Goal: Transaction & Acquisition: Purchase product/service

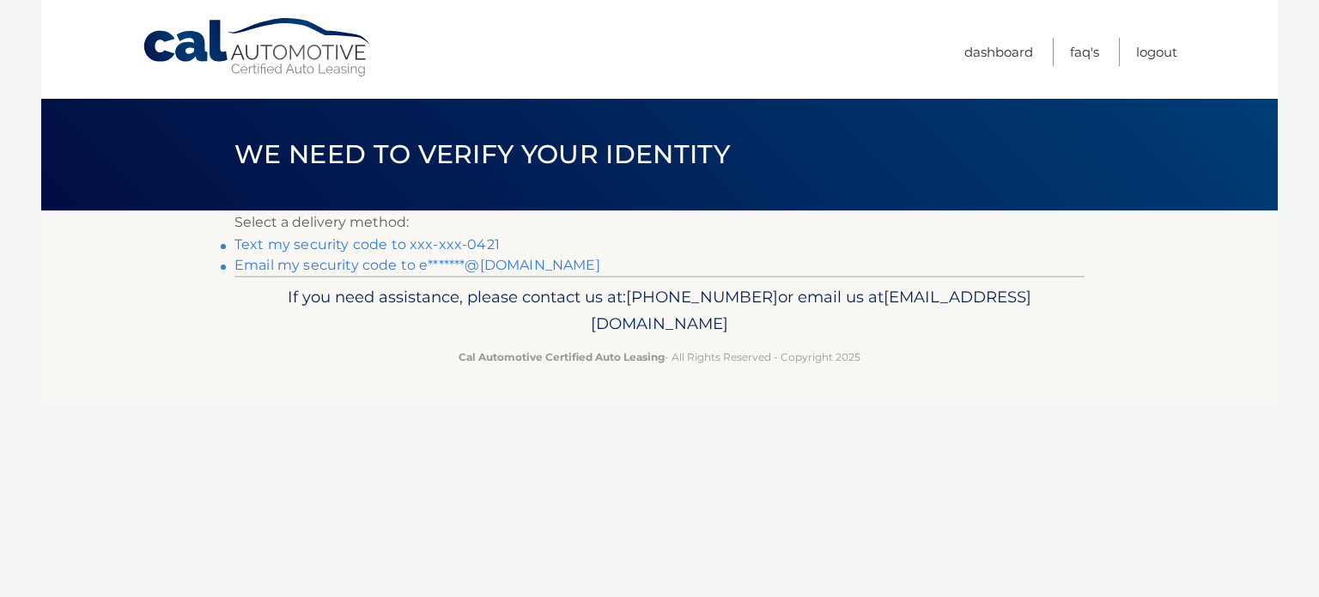
click at [356, 242] on link "Text my security code to xxx-xxx-0421" at bounding box center [366, 244] width 265 height 16
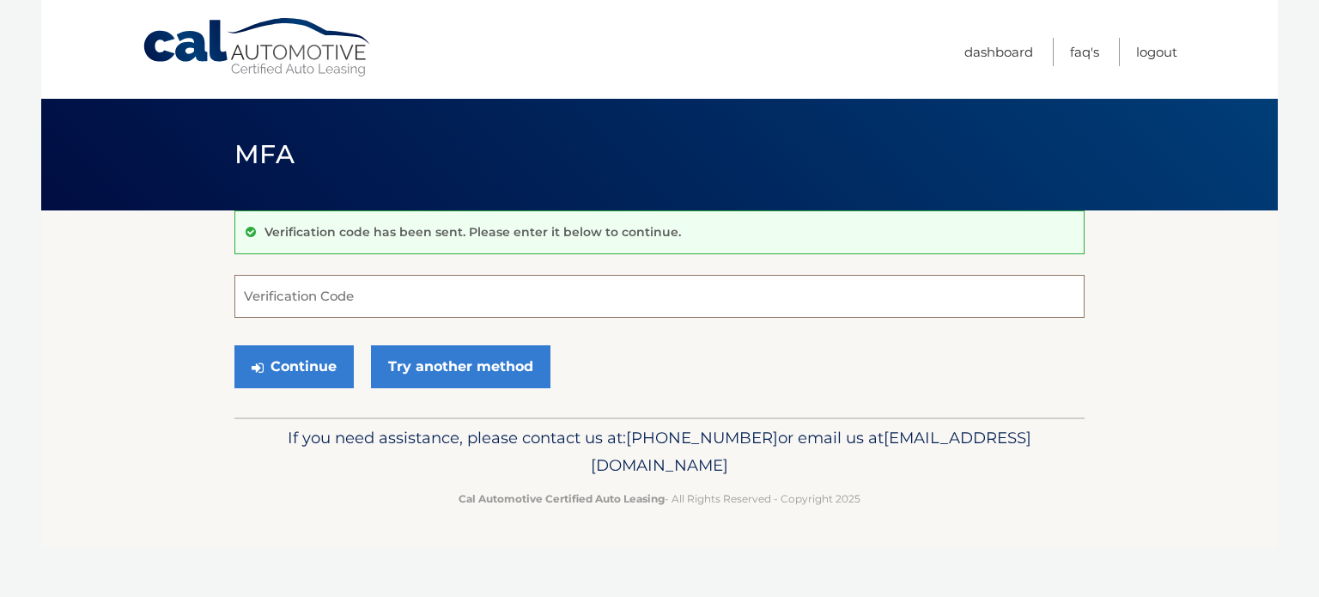
click at [317, 304] on input "Verification Code" at bounding box center [659, 296] width 850 height 43
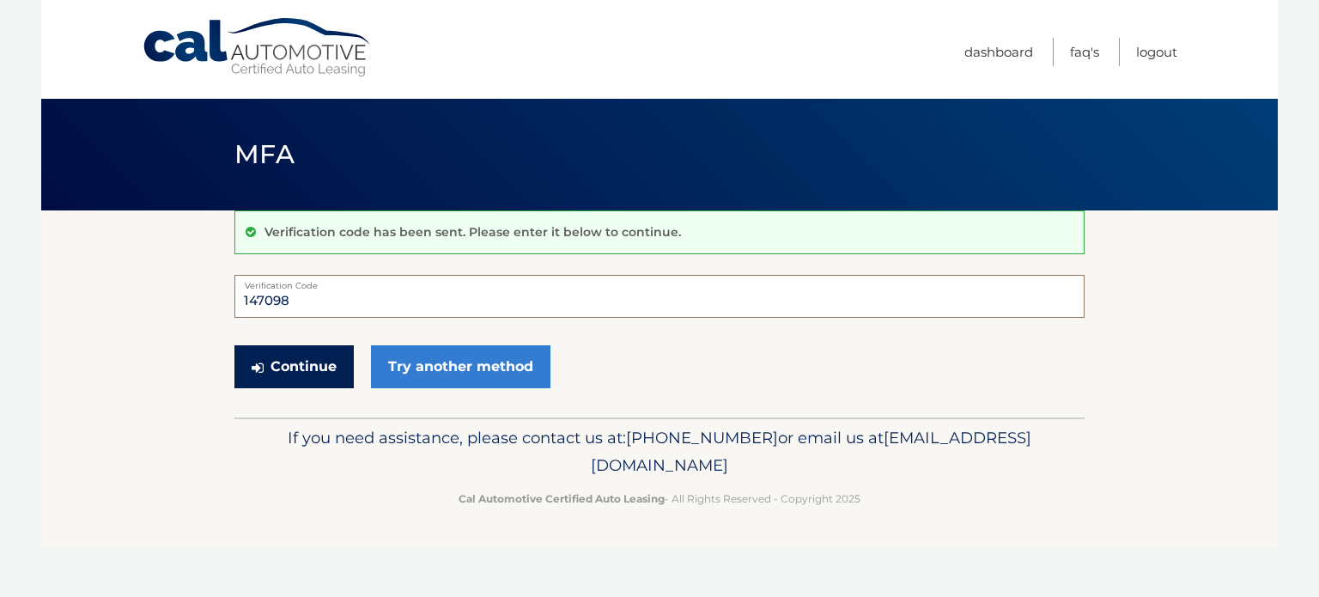
type input "147098"
click at [322, 369] on button "Continue" at bounding box center [293, 366] width 119 height 43
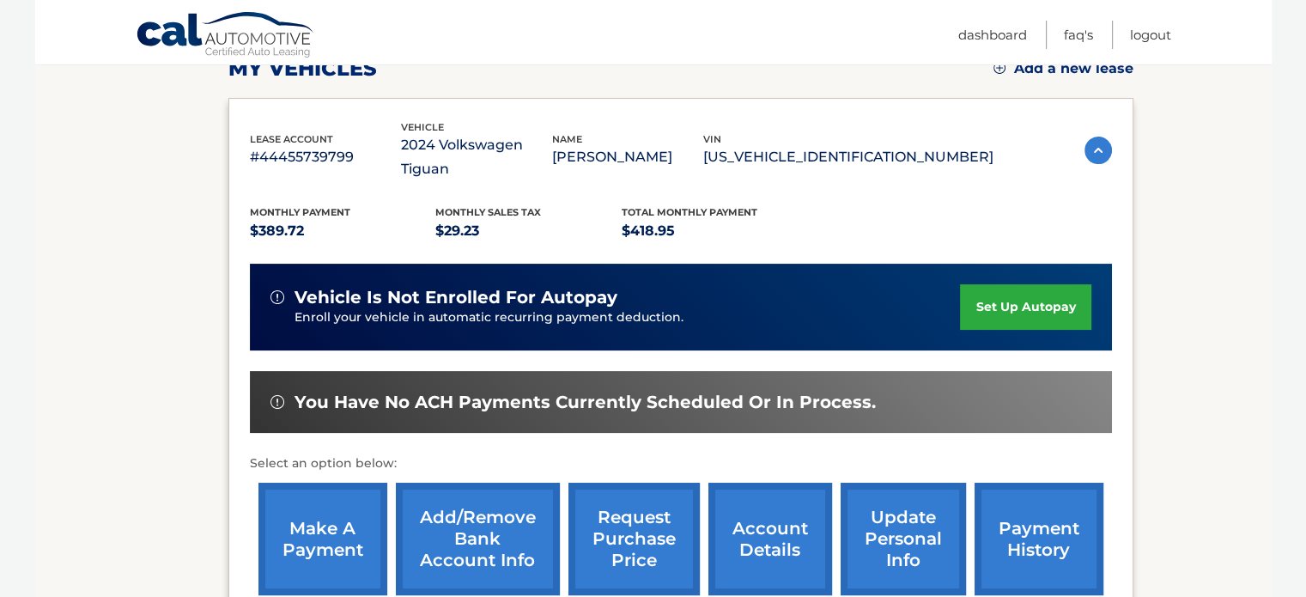
scroll to position [343, 0]
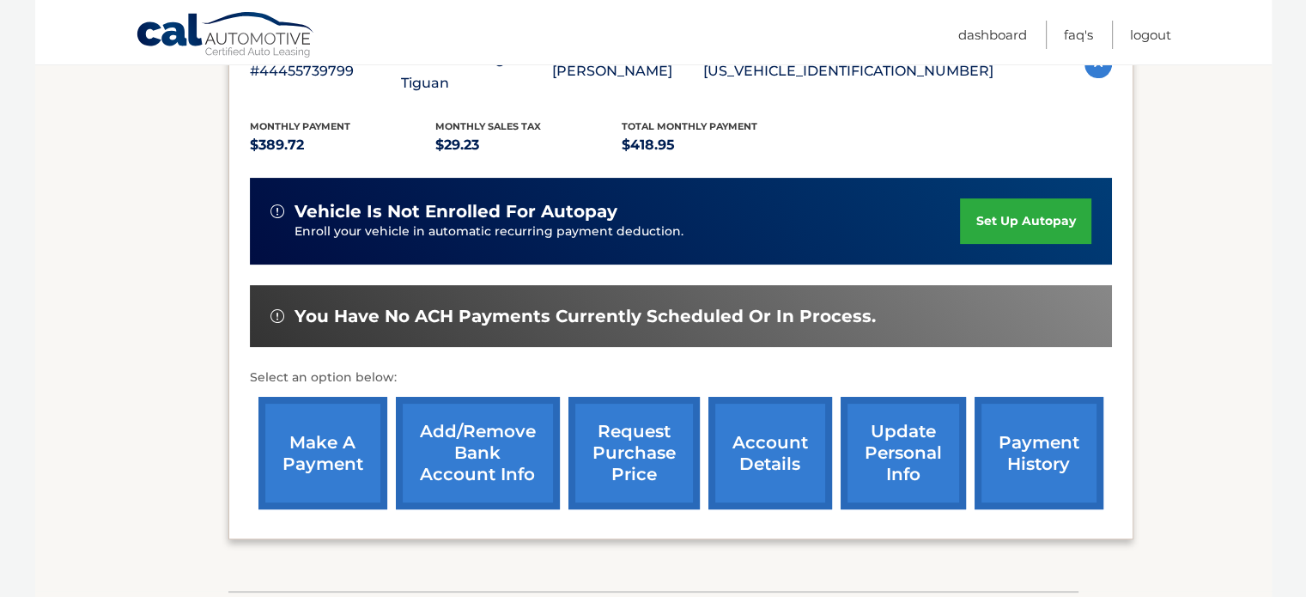
click at [312, 445] on link "make a payment" at bounding box center [322, 453] width 129 height 112
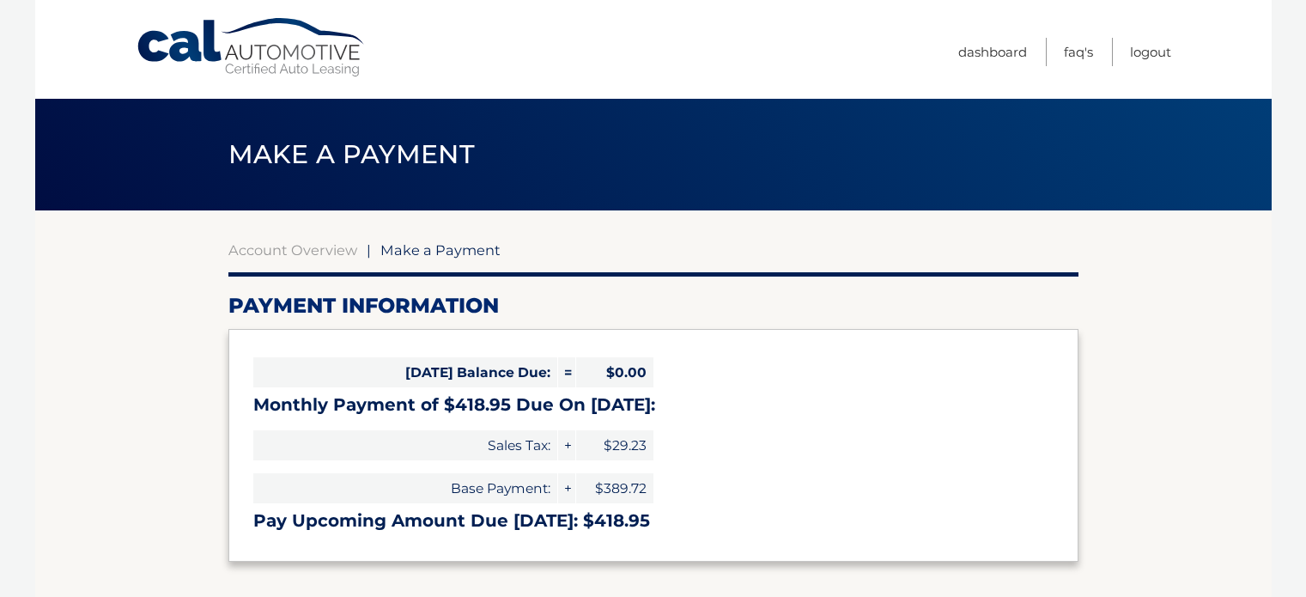
select select "NTJjZTMxM2UtOTA2My00ZWRmLWFjNzItYTIwYTU4NTM4MGNl"
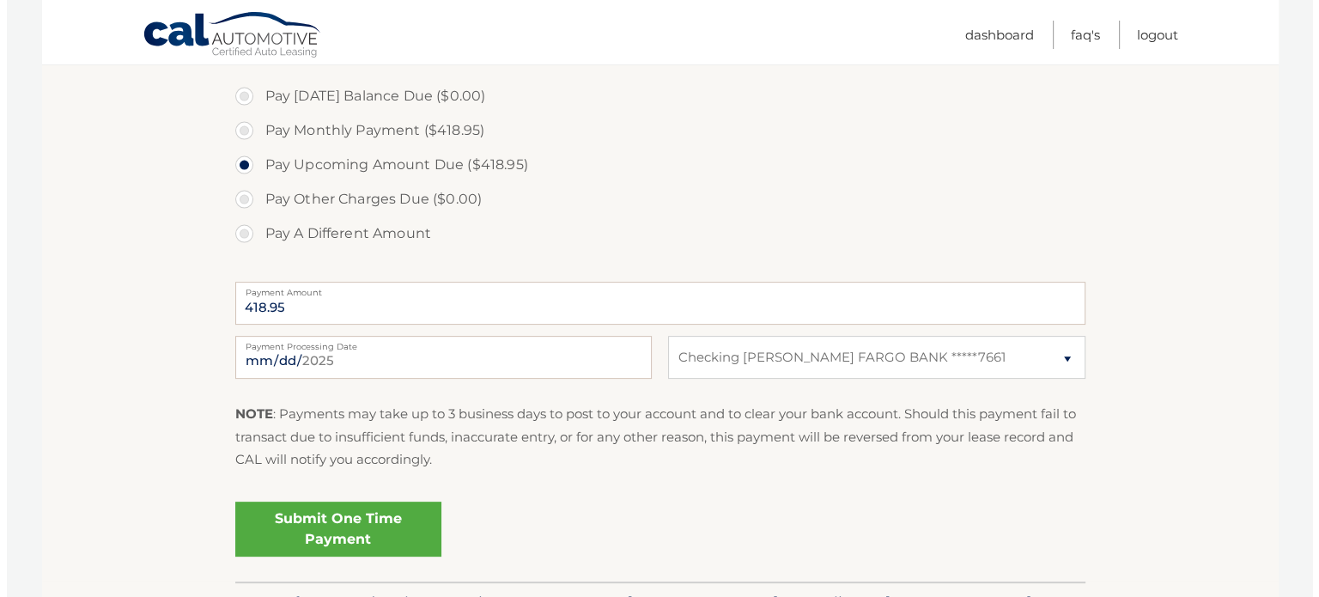
scroll to position [601, 0]
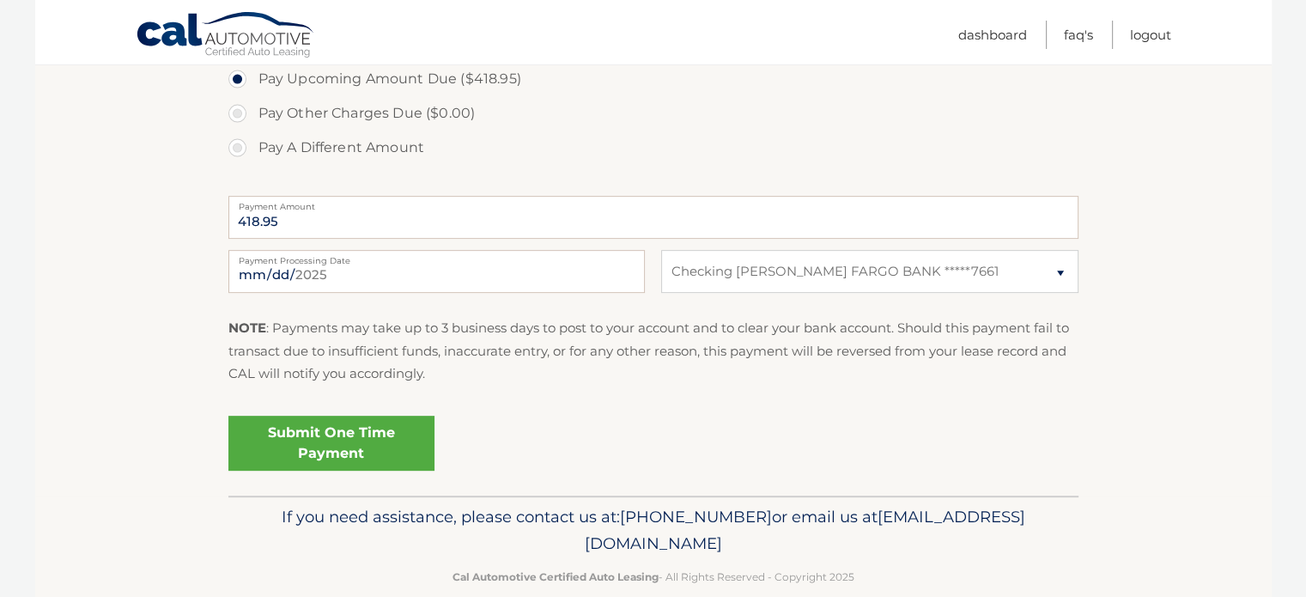
click at [362, 443] on link "Submit One Time Payment" at bounding box center [331, 443] width 206 height 55
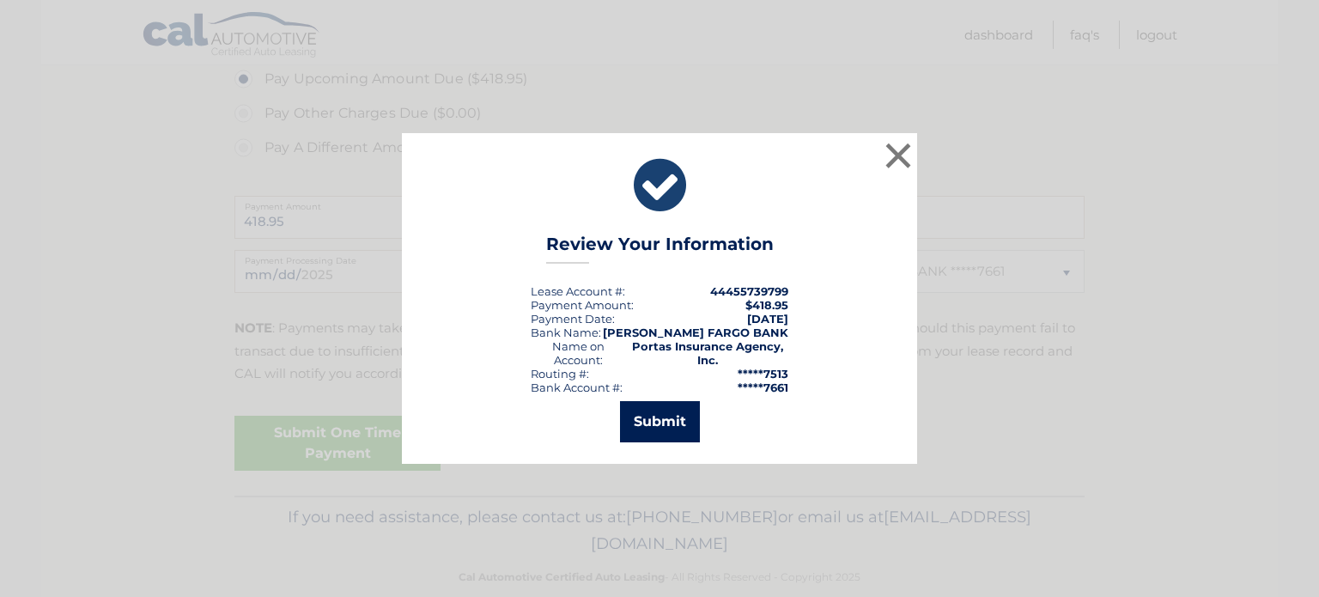
click at [675, 422] on button "Submit" at bounding box center [660, 421] width 80 height 41
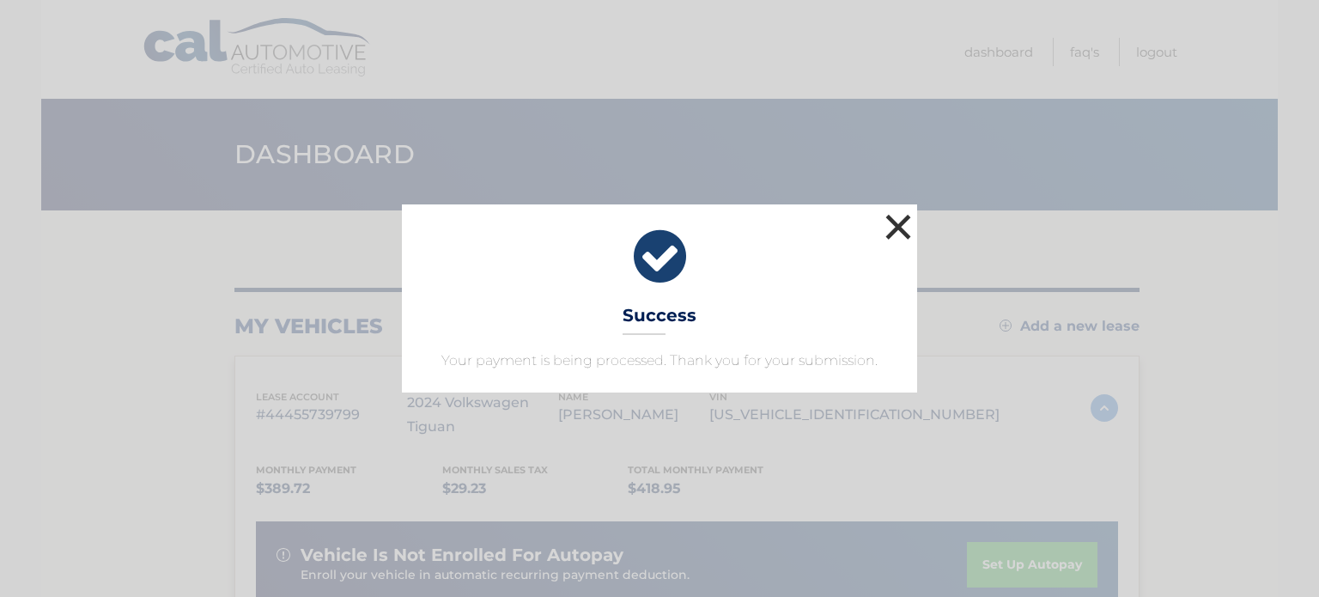
click at [903, 226] on button "×" at bounding box center [898, 227] width 34 height 34
